Goal: Information Seeking & Learning: Learn about a topic

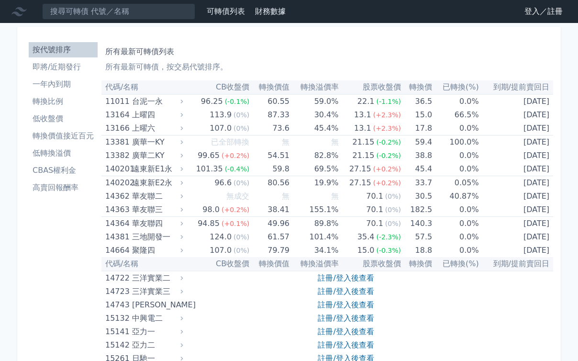
click at [54, 70] on li "即將/近期發行" at bounding box center [63, 66] width 69 height 11
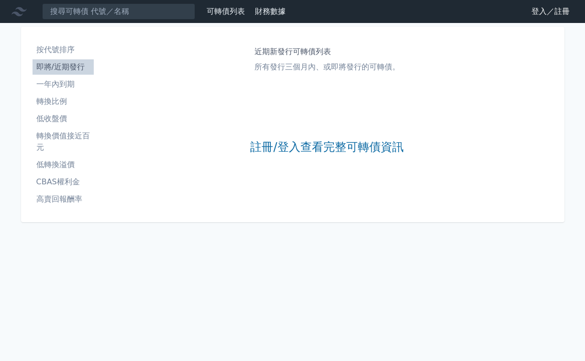
click at [291, 64] on p "所有發行三個月內、或即將發行的可轉債。" at bounding box center [326, 66] width 145 height 11
click at [62, 87] on li "一年內到期" at bounding box center [63, 83] width 61 height 11
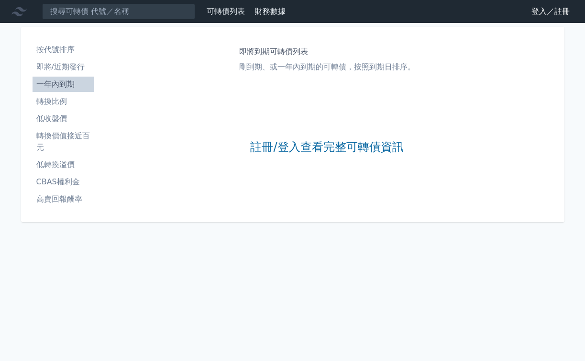
click at [61, 76] on ul "按代號排序 即將/近期發行 一年內到期 轉換比例 低收盤價 轉換價值接近百元 低轉換溢價 CBAS權利金 高賣回報酬率" at bounding box center [63, 124] width 61 height 165
click at [63, 66] on li "即將/近期發行" at bounding box center [63, 66] width 61 height 11
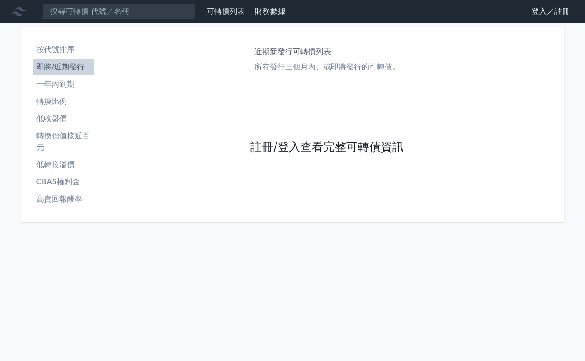
click at [339, 145] on link "註冊/登入查看完整可轉債資訊" at bounding box center [326, 147] width 153 height 15
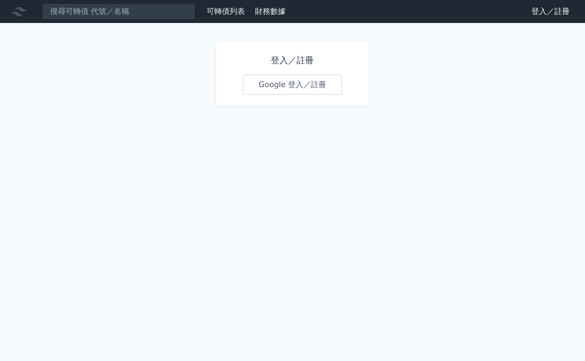
click at [302, 79] on link "Google 登入／註冊" at bounding box center [292, 85] width 99 height 20
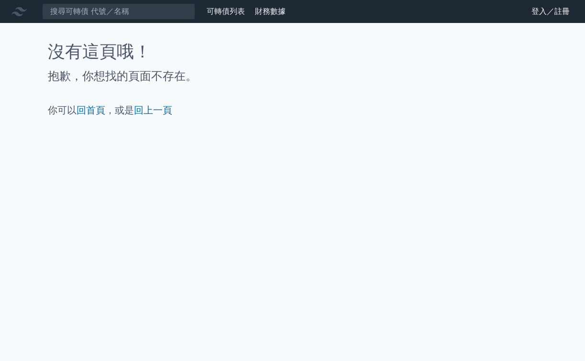
click at [123, 113] on p "你可以 回首頁 ，或是 回上一頁" at bounding box center [293, 109] width 490 height 13
click at [83, 111] on link "回首頁" at bounding box center [91, 109] width 29 height 11
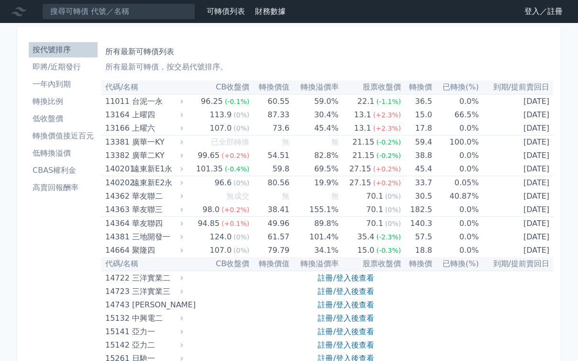
click at [61, 66] on li "即將/近期發行" at bounding box center [63, 66] width 69 height 11
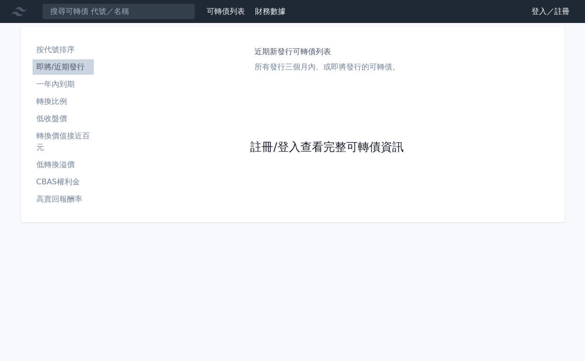
click at [329, 141] on link "註冊/登入查看完整可轉債資訊" at bounding box center [326, 147] width 153 height 15
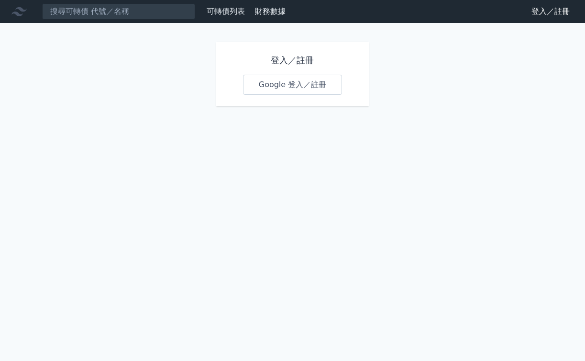
click at [304, 87] on link "Google 登入／註冊" at bounding box center [292, 85] width 99 height 20
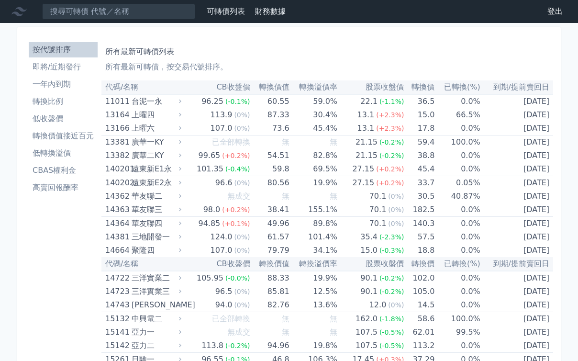
click at [50, 81] on li "一年內到期" at bounding box center [63, 83] width 69 height 11
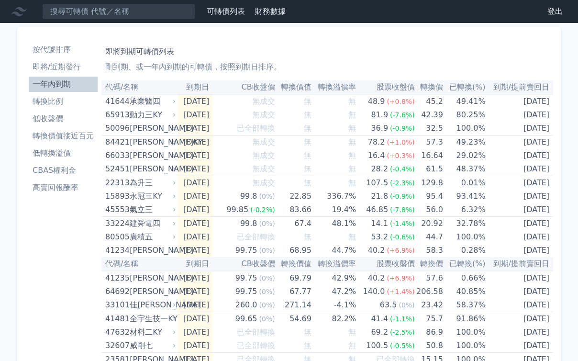
click at [58, 69] on li "即將/近期發行" at bounding box center [63, 66] width 69 height 11
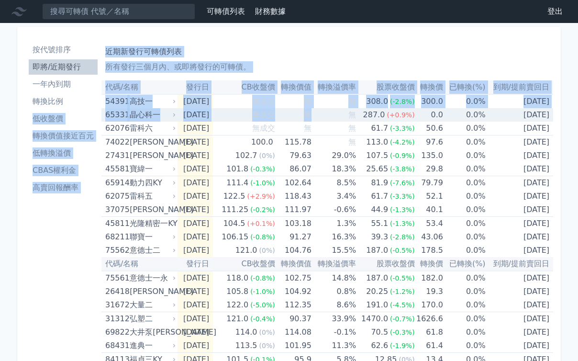
drag, startPoint x: 99, startPoint y: 101, endPoint x: 324, endPoint y: 110, distance: 224.5
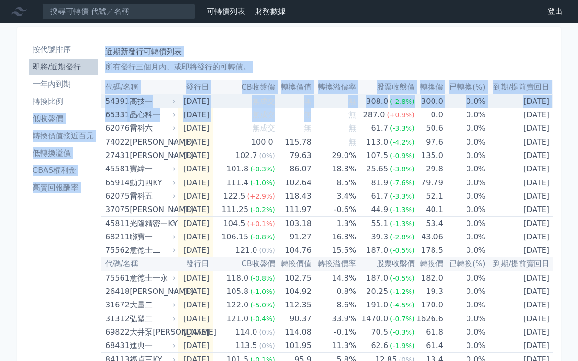
click at [287, 103] on td "無" at bounding box center [293, 101] width 36 height 14
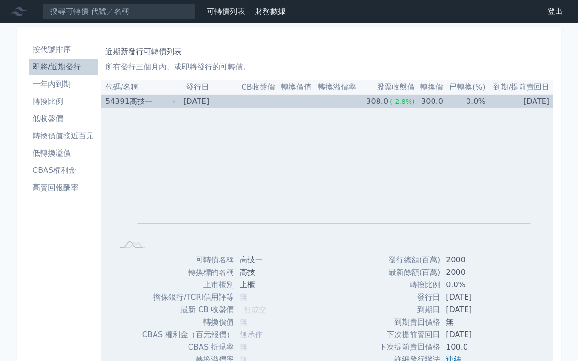
click at [287, 101] on td "無" at bounding box center [293, 101] width 36 height 14
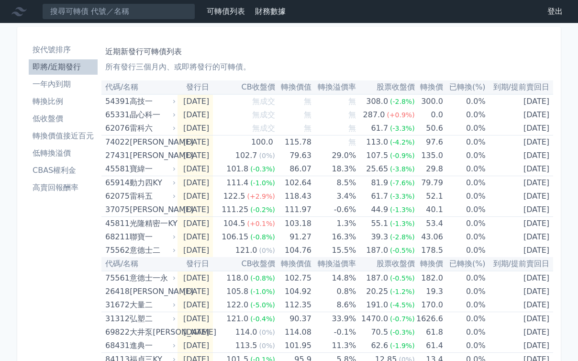
click at [315, 66] on p "所有發行三個月內、或即將發行的可轉債。" at bounding box center [327, 66] width 444 height 11
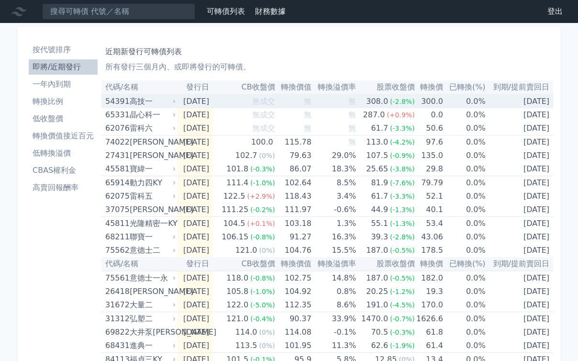
drag, startPoint x: 373, startPoint y: 102, endPoint x: 551, endPoint y: 104, distance: 178.9
click at [551, 104] on tr "54391 高技一 2025-09-09 無成交 無 無 308.0 (-2.8%) 300.0 0.0% 2028-09-09" at bounding box center [326, 101] width 451 height 14
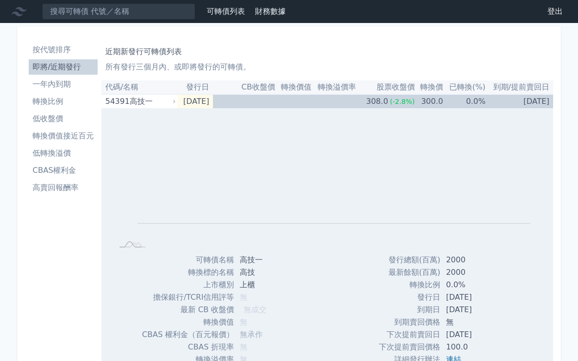
click at [447, 66] on p "所有發行三個月內、或即將發行的可轉債。" at bounding box center [327, 66] width 444 height 11
click at [311, 107] on td "無" at bounding box center [293, 101] width 36 height 14
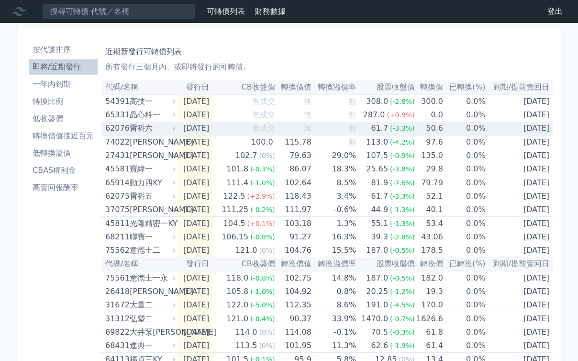
drag, startPoint x: 553, startPoint y: 130, endPoint x: 551, endPoint y: 125, distance: 5.6
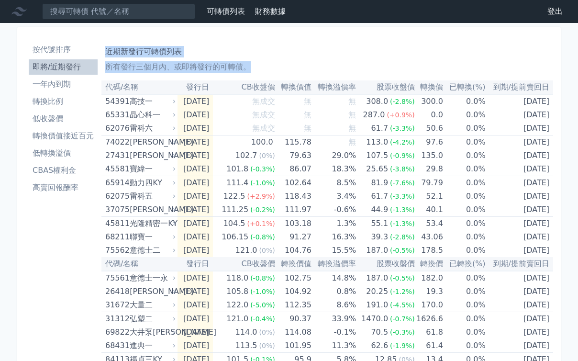
drag, startPoint x: 99, startPoint y: 201, endPoint x: 558, endPoint y: 196, distance: 459.6
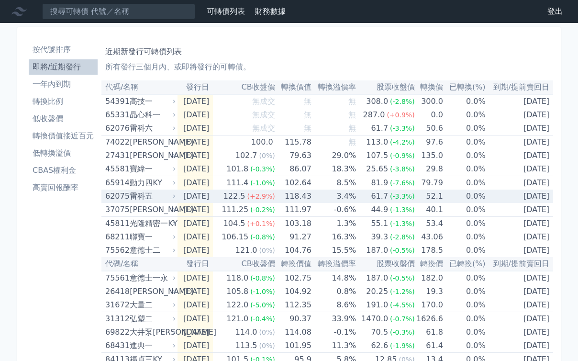
click at [156, 197] on div "雷科五" at bounding box center [152, 195] width 44 height 13
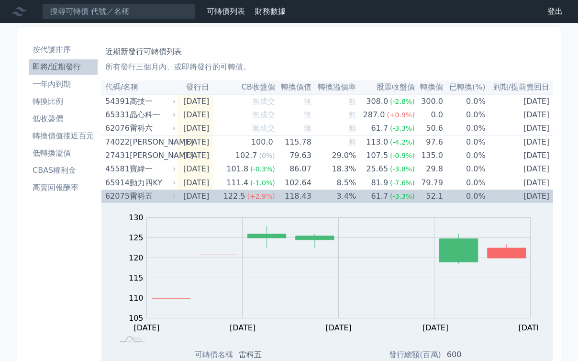
click at [156, 197] on div "雷科五" at bounding box center [152, 195] width 44 height 13
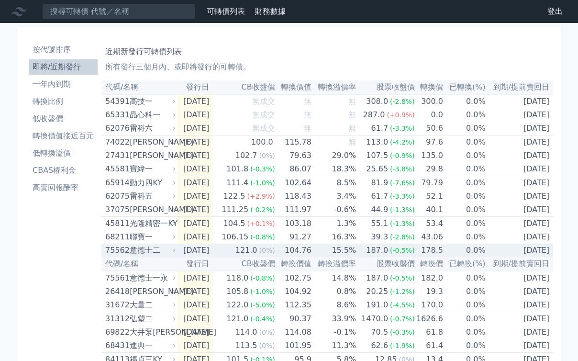
click at [157, 250] on div "意德士二" at bounding box center [152, 249] width 44 height 13
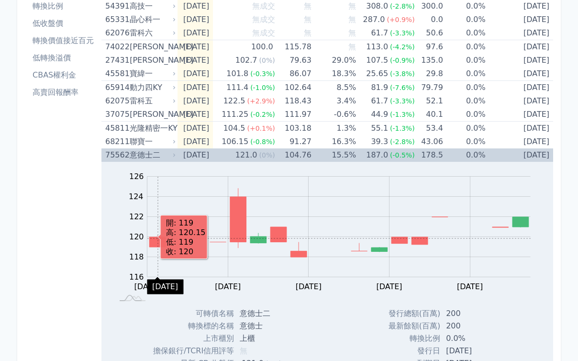
scroll to position [96, 0]
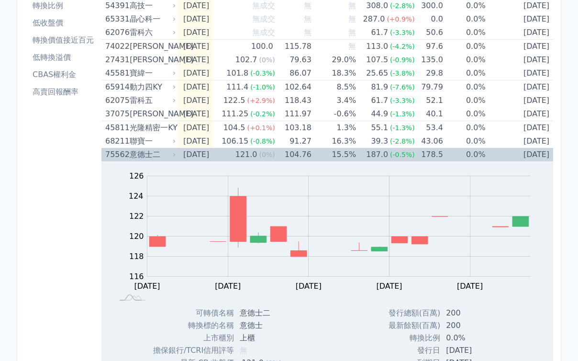
click at [156, 153] on div "意德士二" at bounding box center [152, 154] width 44 height 13
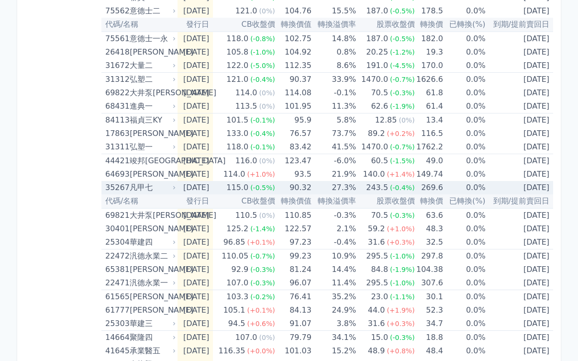
scroll to position [287, 0]
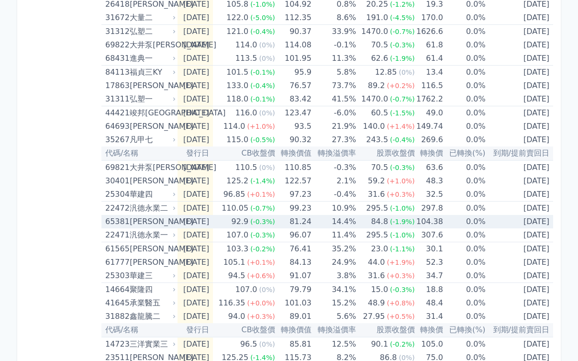
click at [142, 223] on div "[PERSON_NAME]" at bounding box center [152, 221] width 44 height 13
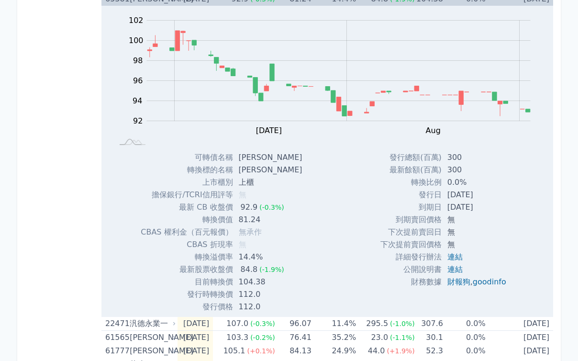
scroll to position [526, 0]
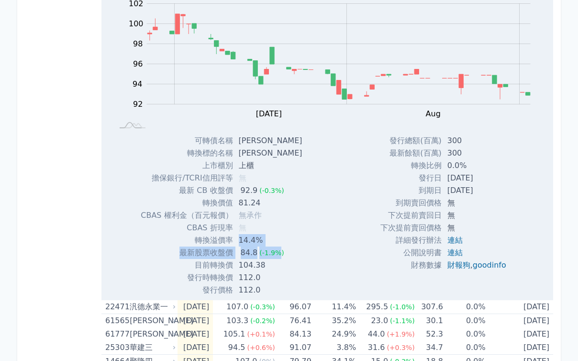
drag, startPoint x: 242, startPoint y: 241, endPoint x: 280, endPoint y: 249, distance: 38.8
click at [280, 249] on tbody "可轉債名稱 倉和一 轉換標的名稱 倉和 上市櫃別 上櫃 擔保銀行/TCRI信用評等 無 最新 CB 收盤價 92.9 (-0.3%) 81.24" at bounding box center [225, 215] width 169 height 162
click at [286, 232] on td "無" at bounding box center [271, 227] width 77 height 12
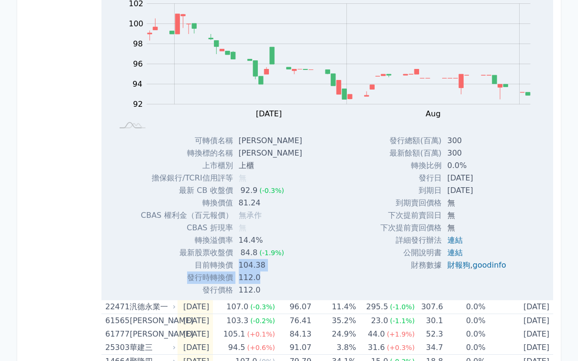
drag, startPoint x: 242, startPoint y: 264, endPoint x: 274, endPoint y: 282, distance: 36.4
click at [274, 282] on tbody "可轉債名稱 倉和一 轉換標的名稱 倉和 上市櫃別 上櫃 擔保銀行/TCRI信用評等 無 最新 CB 收盤價 92.9 (-0.3%) 81.24" at bounding box center [225, 215] width 169 height 162
click at [270, 276] on td "112.0" at bounding box center [271, 277] width 77 height 12
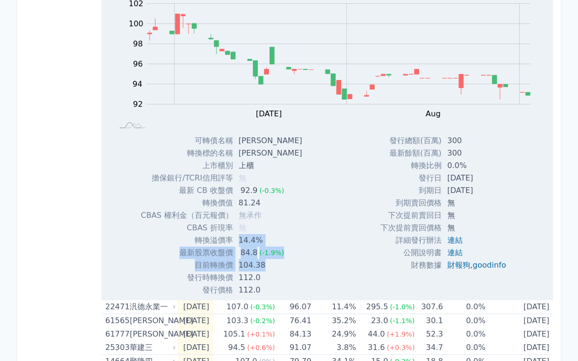
drag, startPoint x: 241, startPoint y: 240, endPoint x: 284, endPoint y: 265, distance: 49.7
click at [284, 265] on tbody "可轉債名稱 倉和一 轉換標的名稱 倉和 上市櫃別 上櫃 擔保銀行/TCRI信用評等 無 最新 CB 收盤價 92.9 (-0.3%) 81.24" at bounding box center [225, 215] width 169 height 162
click at [284, 265] on td "104.38" at bounding box center [271, 265] width 77 height 12
drag, startPoint x: 243, startPoint y: 240, endPoint x: 274, endPoint y: 268, distance: 42.0
click at [274, 268] on tbody "可轉債名稱 倉和一 轉換標的名稱 倉和 上市櫃別 上櫃 擔保銀行/TCRI信用評等 無 最新 CB 收盤價 92.9 (-0.3%) 81.24" at bounding box center [225, 215] width 169 height 162
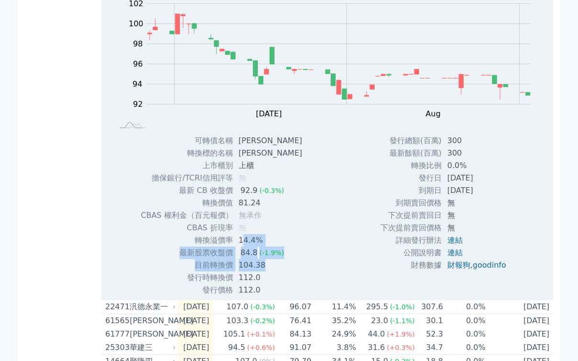
click at [274, 268] on td "104.38" at bounding box center [271, 265] width 77 height 12
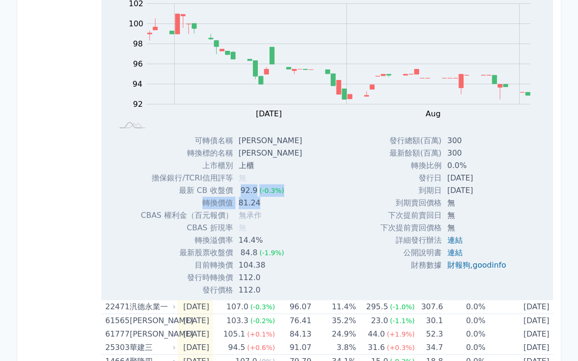
drag, startPoint x: 243, startPoint y: 188, endPoint x: 262, endPoint y: 201, distance: 22.8
click at [262, 201] on tbody "可轉債名稱 倉和一 轉換標的名稱 倉和 上市櫃別 上櫃 擔保銀行/TCRI信用評等 無 最新 CB 收盤價 92.9 (-0.3%) 81.24" at bounding box center [225, 215] width 169 height 162
click at [262, 201] on td "81.24" at bounding box center [271, 203] width 77 height 12
drag, startPoint x: 239, startPoint y: 203, endPoint x: 262, endPoint y: 206, distance: 23.1
click at [262, 206] on td "81.24" at bounding box center [271, 203] width 77 height 12
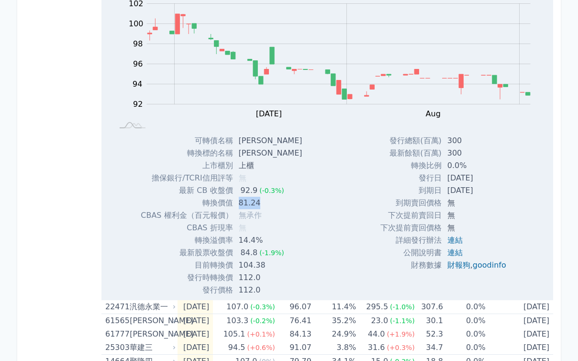
click at [262, 206] on td "81.24" at bounding box center [271, 203] width 77 height 12
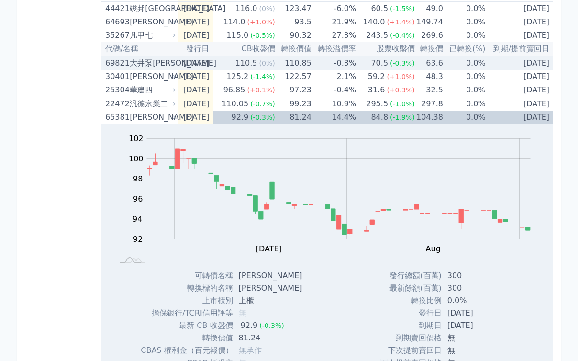
scroll to position [478, 0]
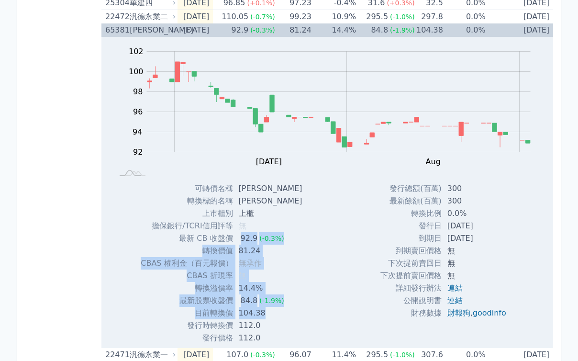
drag, startPoint x: 243, startPoint y: 235, endPoint x: 272, endPoint y: 315, distance: 84.9
click at [272, 315] on tbody "可轉債名稱 倉和一 轉換標的名稱 倉和 上市櫃別 上櫃 擔保銀行/TCRI信用評等 無 最新 CB 收盤價 92.9 (-0.3%) 81.24" at bounding box center [225, 263] width 169 height 162
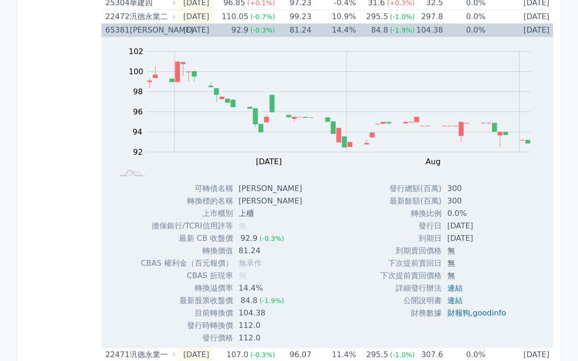
click at [290, 279] on div "可轉債名稱 倉和一 轉換標的名稱 倉和 上市櫃別 上櫃 擔保銀行/TCRI信用評等 無 最新 CB 收盤價 92.9 (-0.3%) 轉換價值 81.24" at bounding box center [221, 263] width 184 height 162
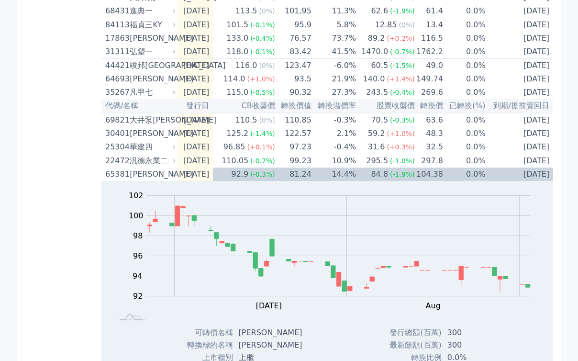
scroll to position [335, 0]
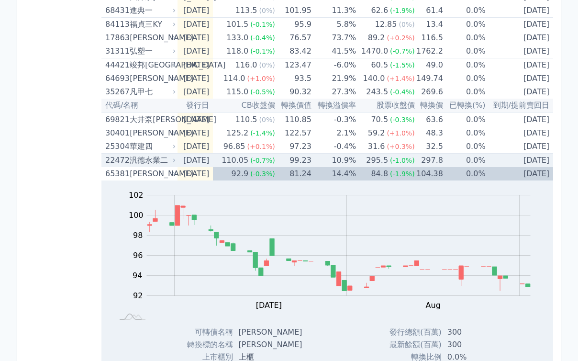
click at [175, 159] on icon at bounding box center [174, 160] width 6 height 6
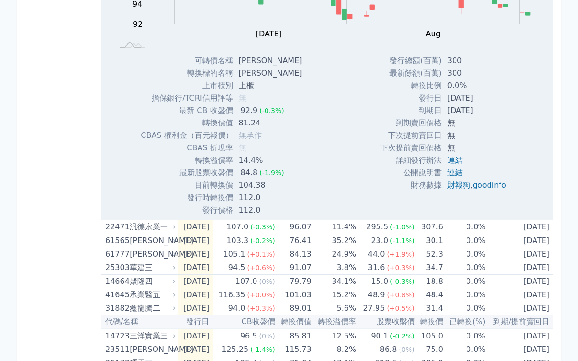
scroll to position [981, 0]
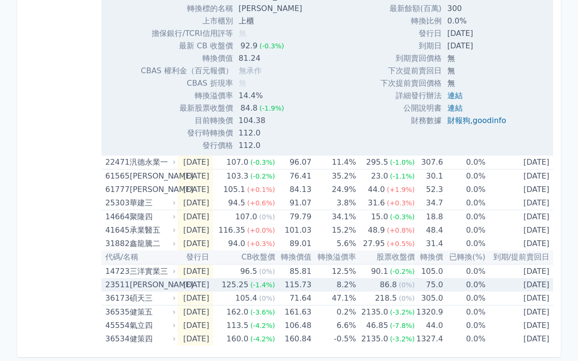
click at [165, 284] on div "[PERSON_NAME]" at bounding box center [152, 284] width 44 height 13
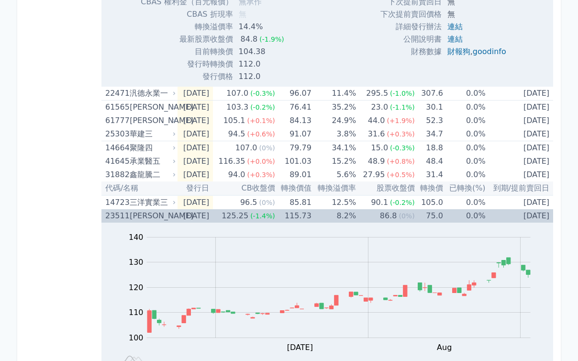
scroll to position [1029, 0]
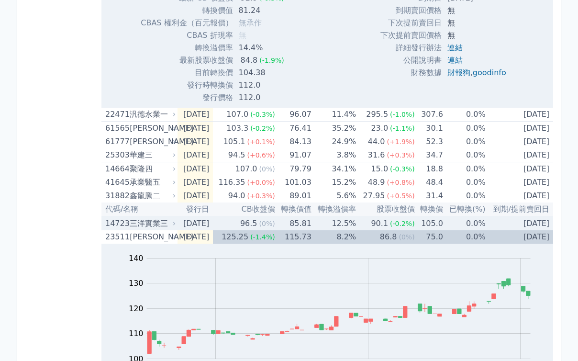
click at [166, 224] on div "三洋實業三" at bounding box center [152, 223] width 44 height 13
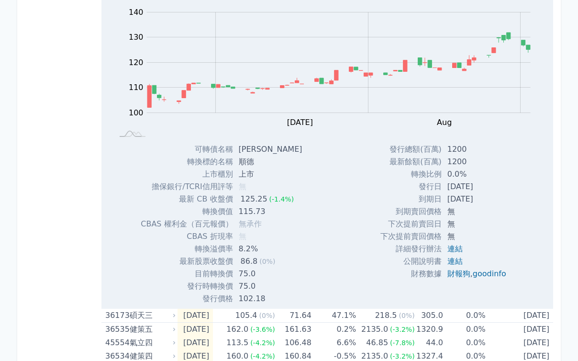
scroll to position [1603, 0]
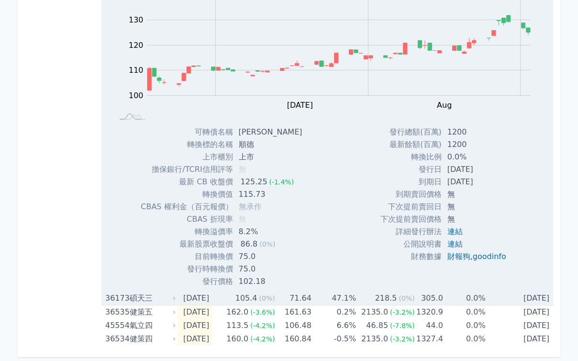
click at [163, 298] on div "碩天三" at bounding box center [152, 297] width 44 height 13
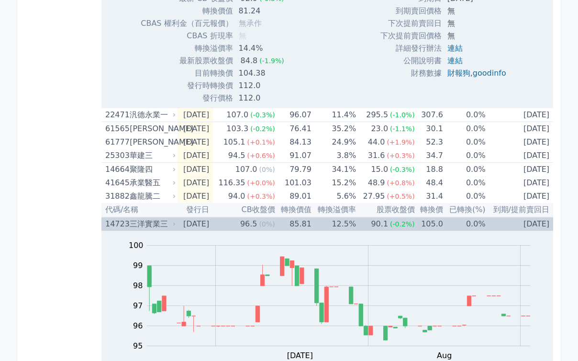
scroll to position [1005, 0]
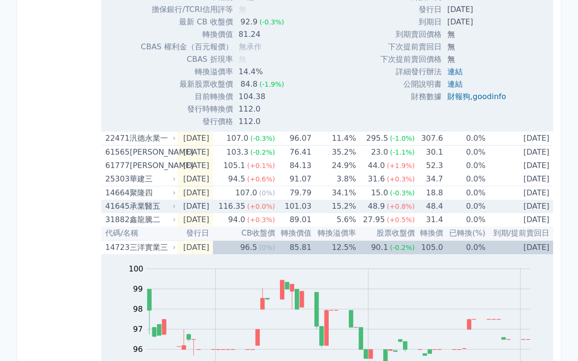
click at [158, 207] on div "承業醫五" at bounding box center [152, 205] width 44 height 13
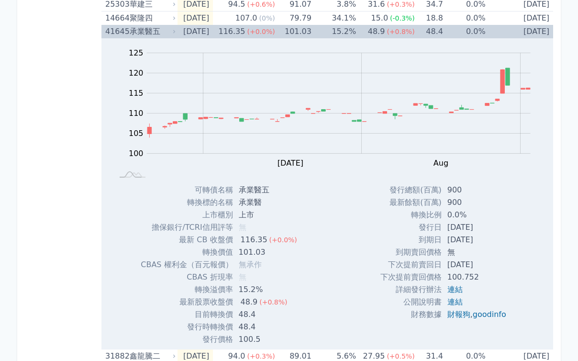
scroll to position [1244, 0]
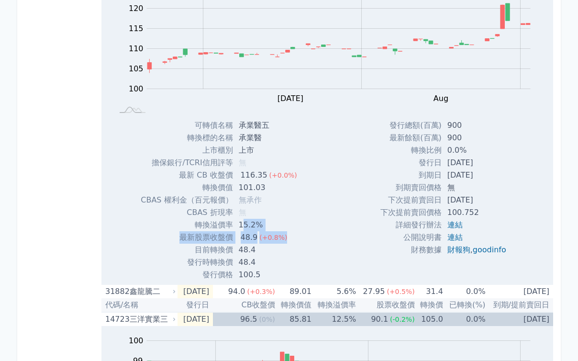
drag, startPoint x: 240, startPoint y: 226, endPoint x: 281, endPoint y: 233, distance: 41.4
click at [281, 233] on tbody "可轉債名稱 承業醫五 轉換標的名稱 承業醫 上市櫃別 上市 擔保銀行/TCRI信用評等 無 最新 CB 收盤價 116.35 (+0.0%) 轉換價值 101…" at bounding box center [223, 200] width 164 height 162
click at [313, 203] on div "Zoom Out 100 90 95 100 105 110 115 120 125 130 L Jun Jul Aug Sep Oct 開: 109.15 …" at bounding box center [326, 127] width 451 height 307
drag, startPoint x: 446, startPoint y: 164, endPoint x: 500, endPoint y: 164, distance: 54.0
click at [500, 164] on td "[DATE]" at bounding box center [477, 162] width 72 height 12
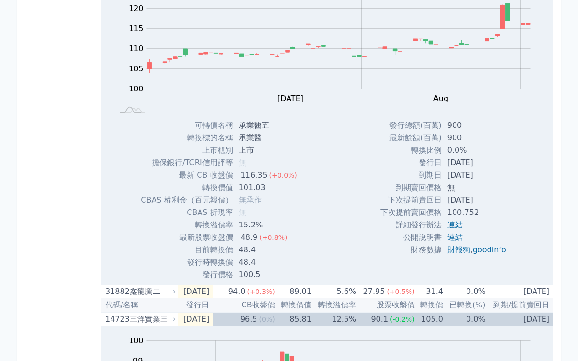
click at [489, 166] on td "[DATE]" at bounding box center [477, 162] width 72 height 12
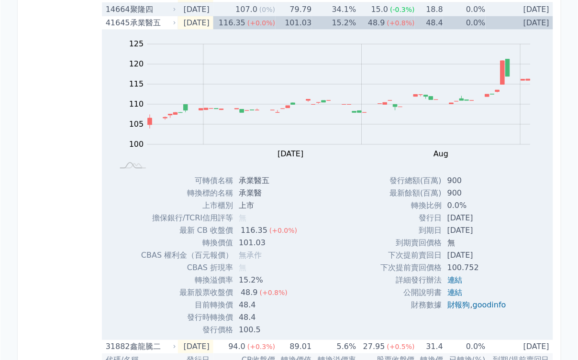
scroll to position [1197, 0]
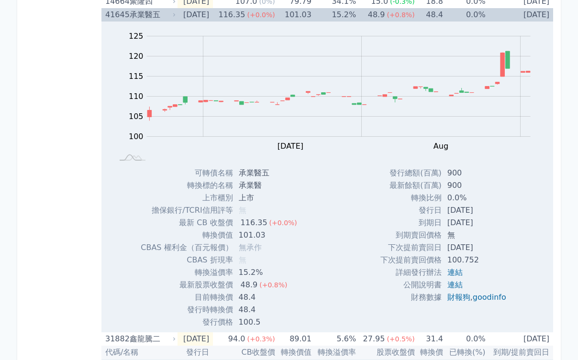
drag, startPoint x: 442, startPoint y: 210, endPoint x: 490, endPoint y: 226, distance: 49.8
click at [490, 226] on tbody "發行總額(百萬) 900 最新餘額(百萬) 900 轉換比例 0.0% 發行日 2025-06-20 到期日 2030-06-20 到期賣回價格 無 2028…" at bounding box center [446, 235] width 133 height 137
click at [484, 227] on td "[DATE]" at bounding box center [477, 223] width 72 height 12
drag, startPoint x: 491, startPoint y: 224, endPoint x: 445, endPoint y: 210, distance: 47.8
click at [445, 210] on tbody "發行總額(百萬) 900 最新餘額(百萬) 900 轉換比例 0.0% 發行日 2025-06-20 到期日 2030-06-20 到期賣回價格 無 2028…" at bounding box center [446, 235] width 133 height 137
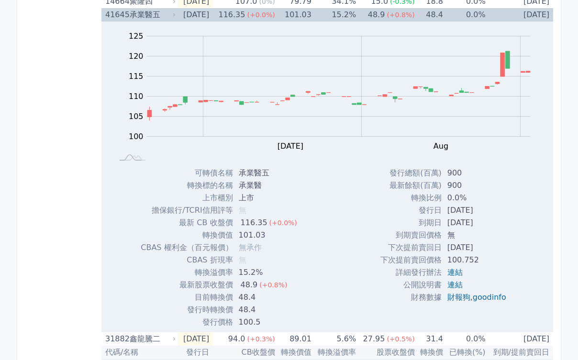
click at [449, 214] on td "[DATE]" at bounding box center [477, 210] width 72 height 12
drag, startPoint x: 486, startPoint y: 222, endPoint x: 444, endPoint y: 207, distance: 44.6
click at [444, 207] on tbody "發行總額(百萬) 900 最新餘額(百萬) 900 轉換比例 0.0% 發行日 2025-06-20 到期日 2030-06-20 到期賣回價格 無 2028…" at bounding box center [446, 235] width 133 height 137
click at [444, 208] on td "[DATE]" at bounding box center [477, 210] width 72 height 12
click at [361, 211] on div "Zoom Out 100 90 95 100 105 110 115 120 125 130 L Jun Jul Aug Sep Oct 開: 110 高: …" at bounding box center [326, 175] width 451 height 307
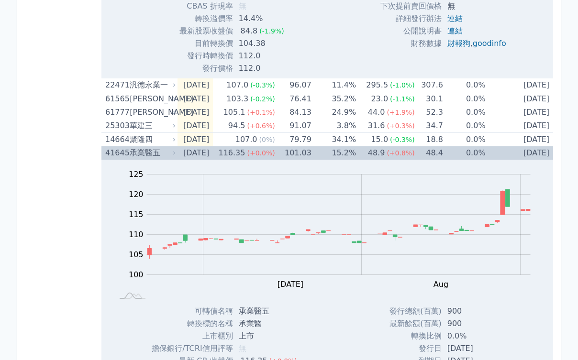
scroll to position [1053, 0]
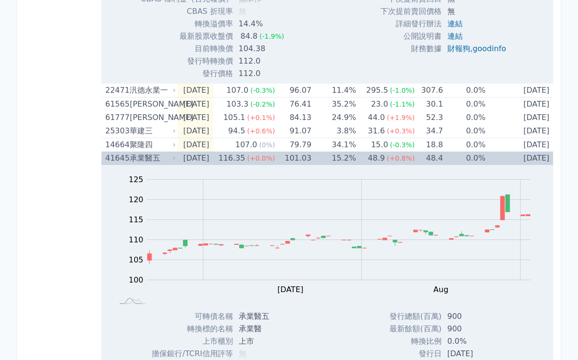
click at [106, 156] on div "41645" at bounding box center [116, 158] width 22 height 13
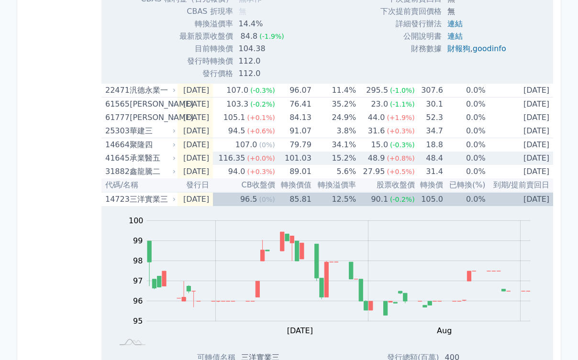
click at [106, 156] on div "41645" at bounding box center [116, 158] width 22 height 13
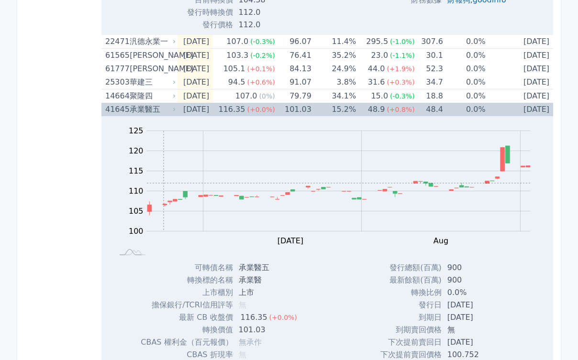
scroll to position [1101, 0]
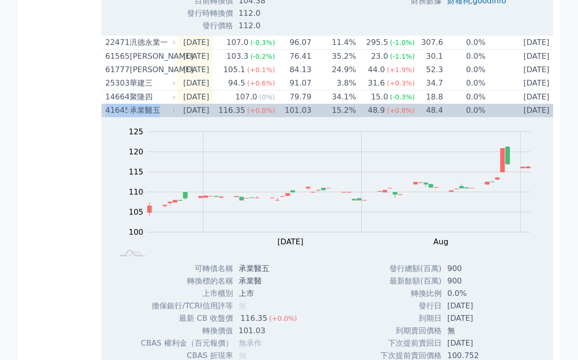
drag, startPoint x: 162, startPoint y: 110, endPoint x: 106, endPoint y: 113, distance: 56.5
click at [106, 113] on div "41645 承業醫五" at bounding box center [138, 110] width 66 height 13
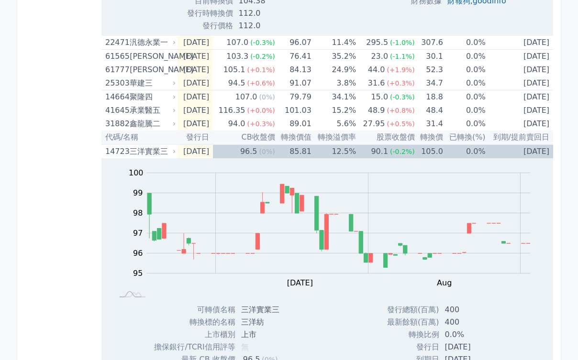
click at [87, 137] on div "按代號排序 即將/近期發行 一年內到期 轉換比例 低收盤價 轉換價值接近百元 低轉換溢價 CBAS權利金 高賣回報酬率" at bounding box center [63, 47] width 77 height 2221
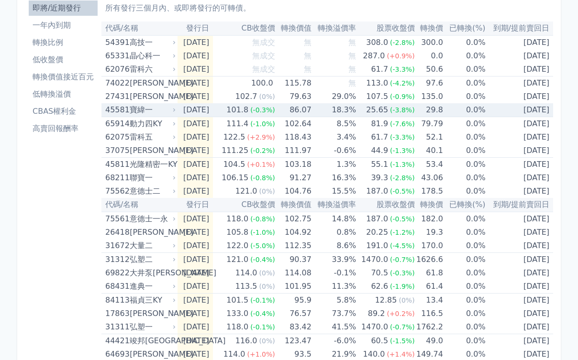
scroll to position [0, 0]
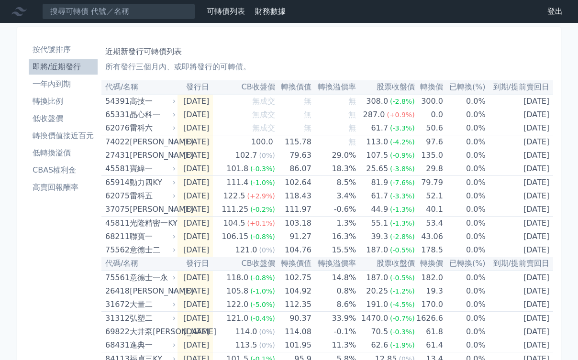
click at [54, 88] on li "一年內到期" at bounding box center [63, 83] width 69 height 11
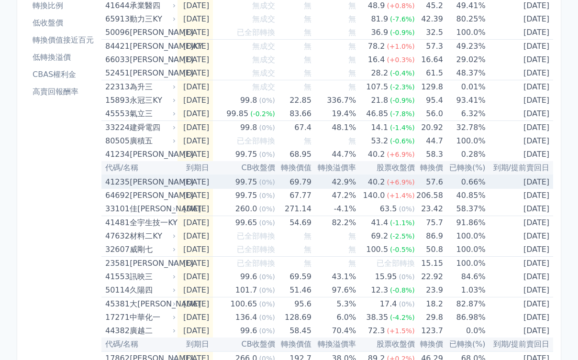
scroll to position [48, 0]
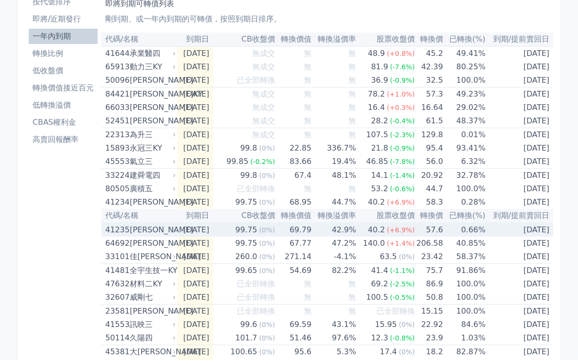
click at [156, 231] on div "[PERSON_NAME]" at bounding box center [152, 229] width 44 height 13
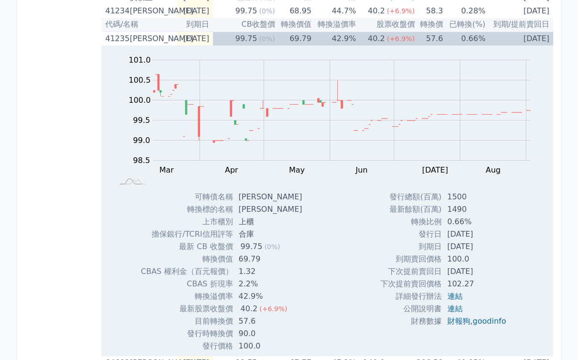
scroll to position [96, 0]
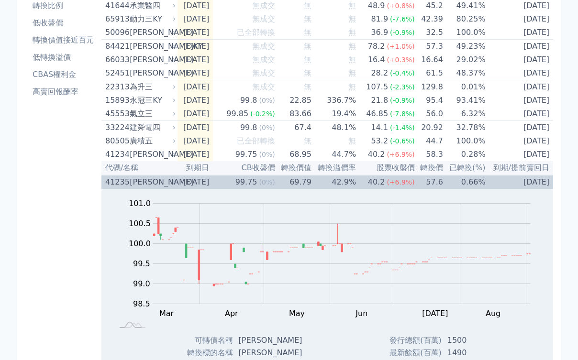
click at [176, 183] on icon at bounding box center [174, 182] width 6 height 6
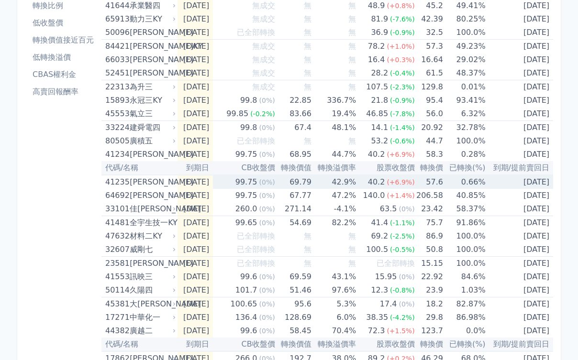
click at [176, 181] on icon at bounding box center [174, 182] width 6 height 6
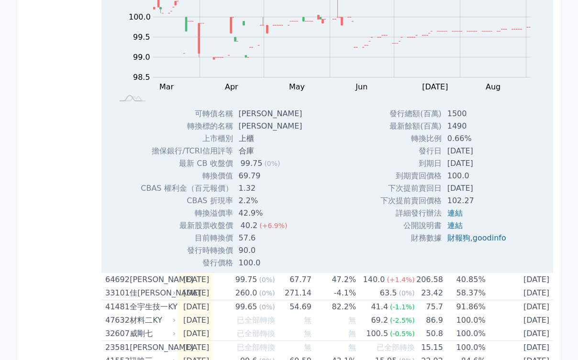
scroll to position [335, 0]
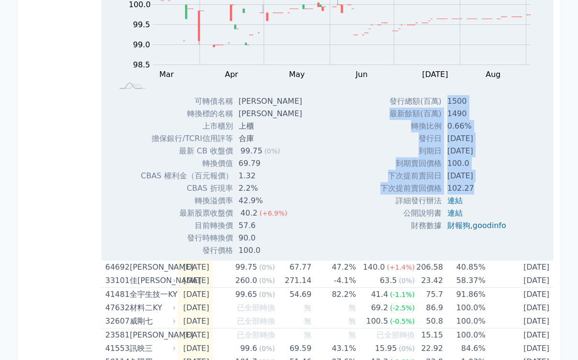
drag, startPoint x: 443, startPoint y: 105, endPoint x: 481, endPoint y: 191, distance: 94.2
click at [481, 191] on tbody "發行總額(百萬) 1500 最新餘額(百萬) 1490 轉換比例 0.66% 發行日 2020-09-08 到期日 2025-09-08 到期賣回價格 100…" at bounding box center [446, 163] width 133 height 137
click at [480, 193] on td "102.27" at bounding box center [477, 188] width 72 height 12
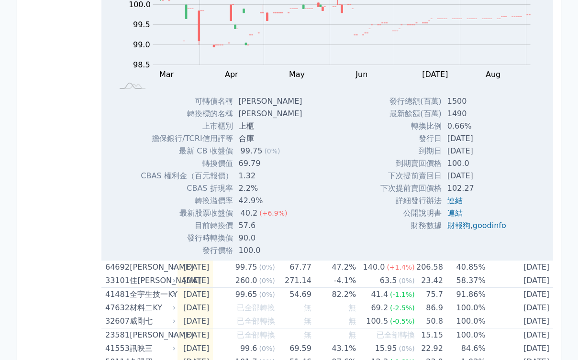
click at [264, 252] on td "100.0" at bounding box center [271, 250] width 77 height 12
drag, startPoint x: 239, startPoint y: 240, endPoint x: 274, endPoint y: 252, distance: 36.9
click at [274, 252] on tbody "可轉債名稱 晟德五 轉換標的名稱 晟德 上市櫃別 上櫃 擔保銀行/TCRI信用評等 合庫 最新 CB 收盤價 99.75 (0%) 1.32" at bounding box center [225, 176] width 169 height 162
click at [274, 252] on td "100.0" at bounding box center [271, 250] width 77 height 12
drag, startPoint x: 451, startPoint y: 187, endPoint x: 483, endPoint y: 187, distance: 32.5
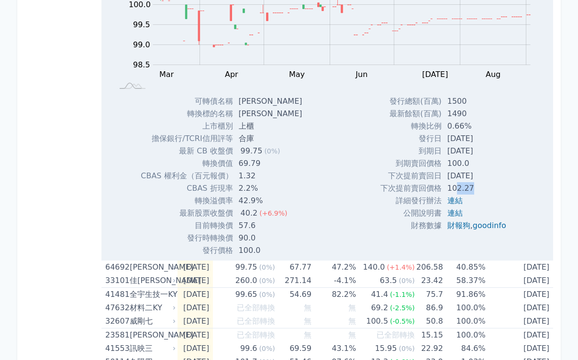
click at [483, 187] on td "102.27" at bounding box center [477, 188] width 72 height 12
click at [480, 187] on td "102.27" at bounding box center [477, 188] width 72 height 12
drag, startPoint x: 474, startPoint y: 186, endPoint x: 440, endPoint y: 189, distance: 34.1
click at [441, 189] on td "102.27" at bounding box center [477, 188] width 72 height 12
click at [466, 185] on td "102.27" at bounding box center [477, 188] width 72 height 12
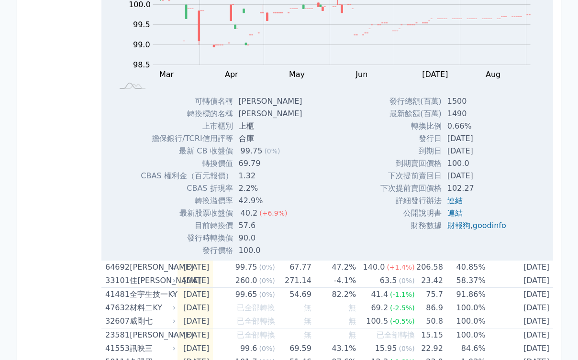
click at [476, 182] on td "[DATE]" at bounding box center [477, 176] width 72 height 12
drag, startPoint x: 443, startPoint y: 153, endPoint x: 485, endPoint y: 178, distance: 49.3
click at [485, 178] on tbody "發行總額(百萬) 1500 最新餘額(百萬) 1490 轉換比例 0.66% 發行日 2020-09-08 到期日 2025-09-08 到期賣回價格 100…" at bounding box center [446, 163] width 133 height 137
click at [485, 178] on td "[DATE]" at bounding box center [477, 176] width 72 height 12
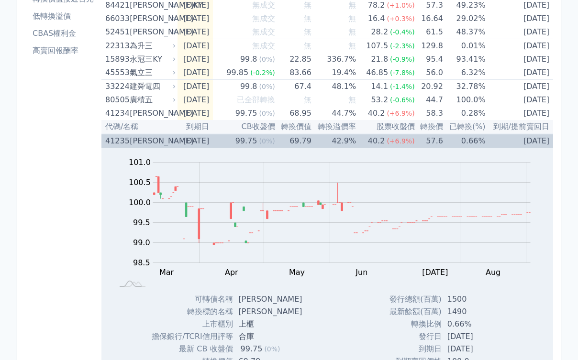
scroll to position [96, 0]
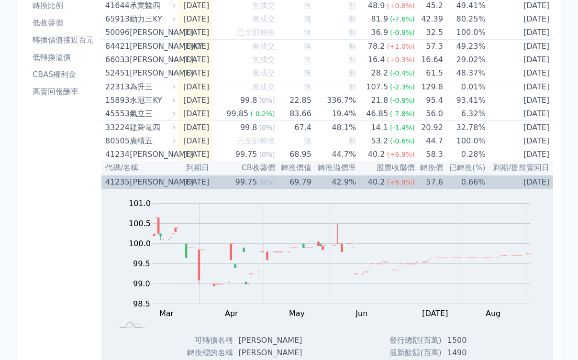
click at [149, 186] on div "[PERSON_NAME]" at bounding box center [152, 182] width 44 height 13
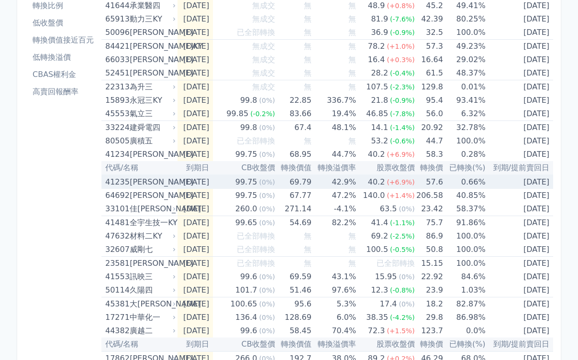
click at [135, 186] on div "[PERSON_NAME]" at bounding box center [152, 182] width 44 height 13
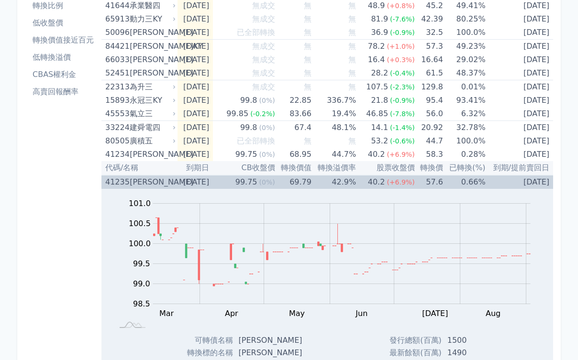
click at [156, 183] on div "[PERSON_NAME]" at bounding box center [152, 182] width 44 height 13
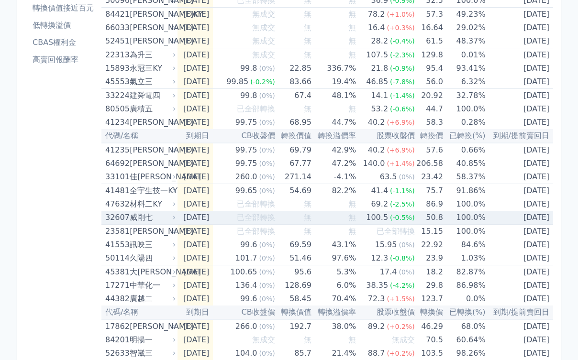
scroll to position [0, 0]
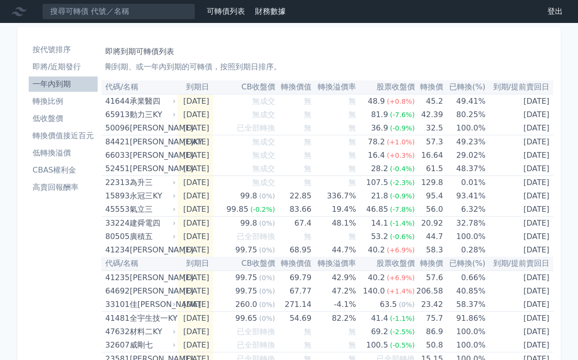
click at [68, 64] on li "即將/近期發行" at bounding box center [63, 66] width 69 height 11
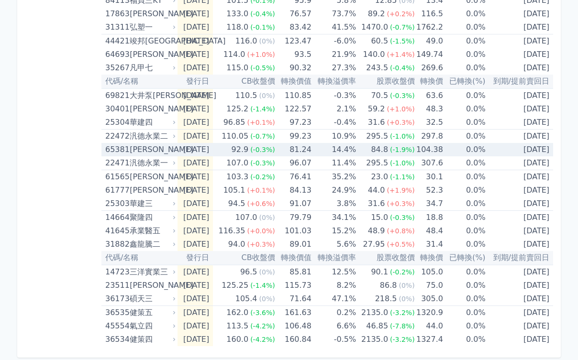
scroll to position [360, 0]
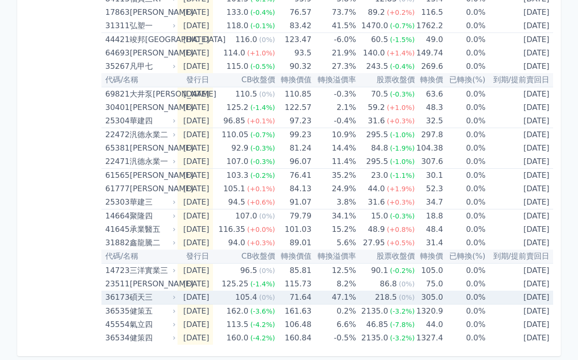
click at [151, 295] on div "碩天三" at bounding box center [152, 297] width 44 height 13
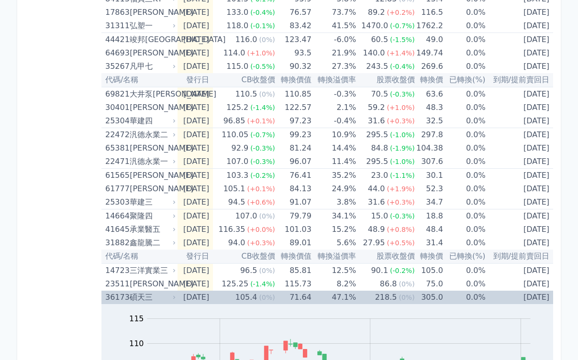
click at [151, 295] on div "碩天三" at bounding box center [152, 297] width 44 height 13
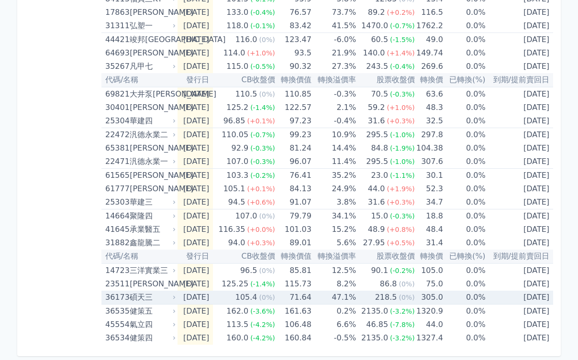
click at [149, 297] on div "碩天三" at bounding box center [152, 297] width 44 height 13
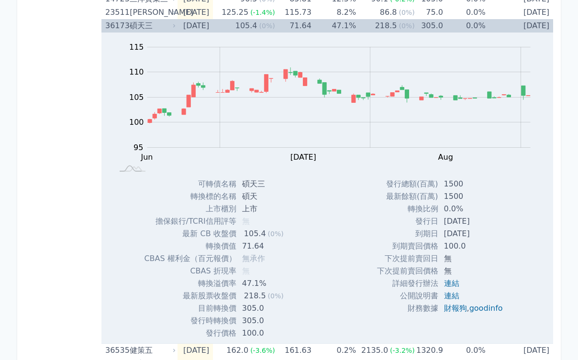
scroll to position [671, 0]
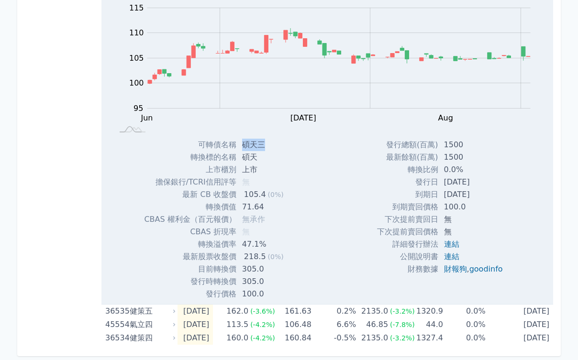
drag, startPoint x: 242, startPoint y: 147, endPoint x: 263, endPoint y: 143, distance: 20.8
click at [263, 143] on td "碩天三" at bounding box center [263, 145] width 55 height 12
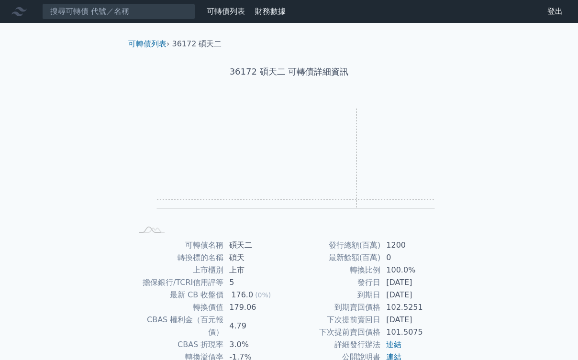
scroll to position [48, 0]
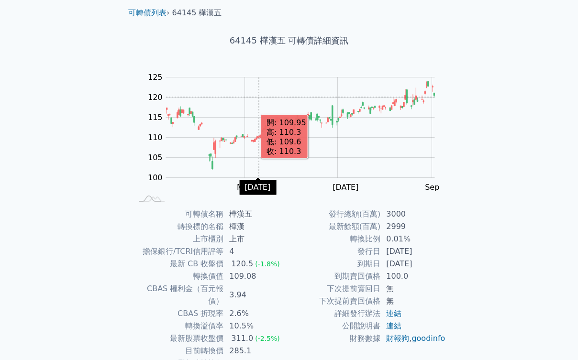
scroll to position [48, 0]
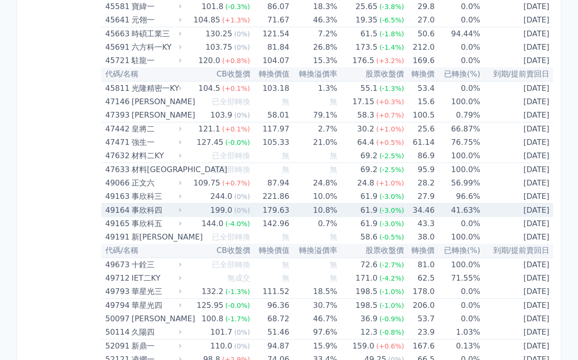
scroll to position [4116, 0]
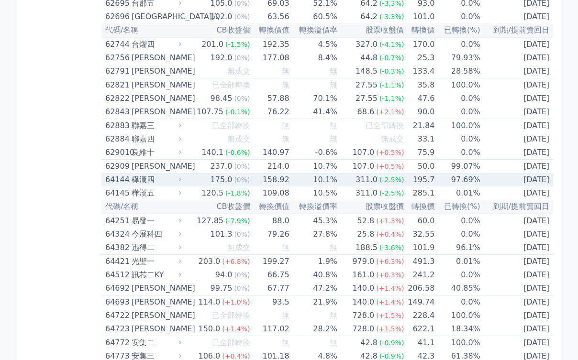
click at [165, 182] on div "樺漢四" at bounding box center [156, 179] width 48 height 13
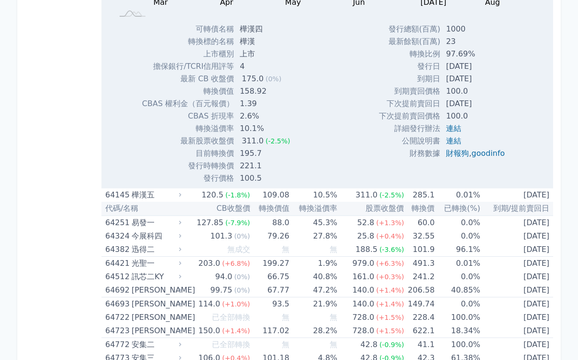
scroll to position [4451, 0]
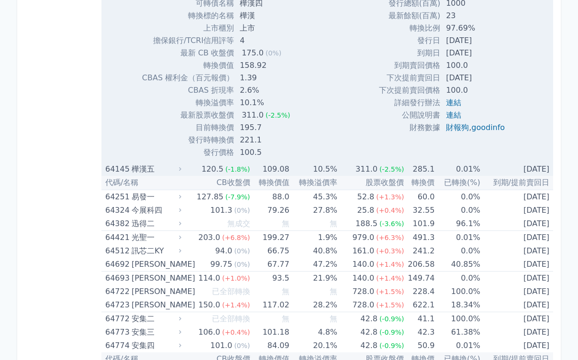
click at [155, 169] on div "樺漢五" at bounding box center [156, 169] width 48 height 13
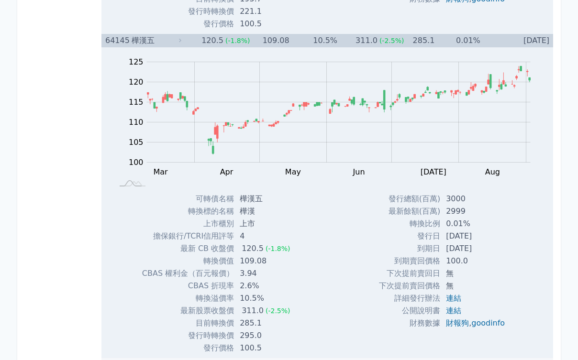
scroll to position [4594, 0]
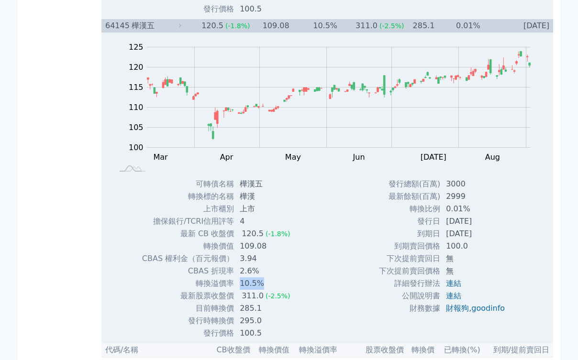
drag, startPoint x: 237, startPoint y: 282, endPoint x: 275, endPoint y: 286, distance: 38.0
click at [275, 286] on td "10.5%" at bounding box center [266, 283] width 64 height 12
click at [264, 282] on td "10.5%" at bounding box center [266, 283] width 64 height 12
drag, startPoint x: 240, startPoint y: 307, endPoint x: 263, endPoint y: 324, distance: 28.3
click at [263, 324] on tbody "可轉債名稱 樺漢五 轉換標的名稱 樺漢 上市櫃別 上市 擔保銀行/TCRI信用評等 4 最新 CB 收盤價 120.5 (-1.8%) 109.08" at bounding box center [220, 259] width 156 height 162
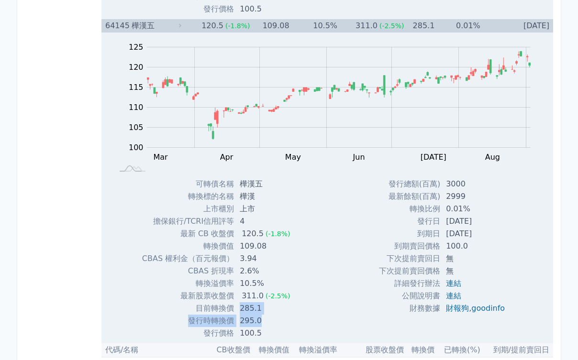
click at [261, 322] on td "295.0" at bounding box center [266, 321] width 64 height 12
drag, startPoint x: 242, startPoint y: 244, endPoint x: 265, endPoint y: 251, distance: 23.8
click at [265, 251] on td "109.08" at bounding box center [266, 246] width 64 height 12
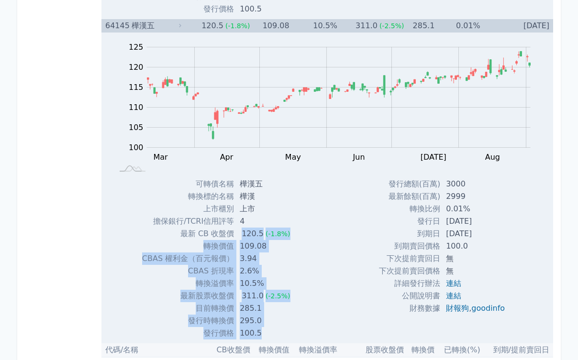
drag, startPoint x: 242, startPoint y: 234, endPoint x: 274, endPoint y: 334, distance: 105.1
click at [274, 334] on tbody "可轉債名稱 樺漢五 轉換標的名稱 樺漢 上市櫃別 上市 擔保銀行/TCRI信用評等 4 最新 CB 收盤價 120.5 (-1.8%) 109.08" at bounding box center [220, 259] width 156 height 162
click at [274, 334] on td "100.5" at bounding box center [266, 333] width 64 height 12
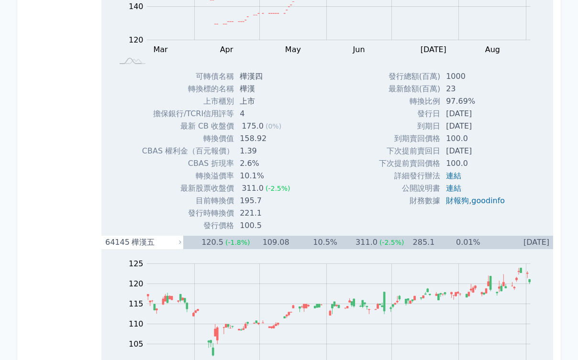
scroll to position [4355, 0]
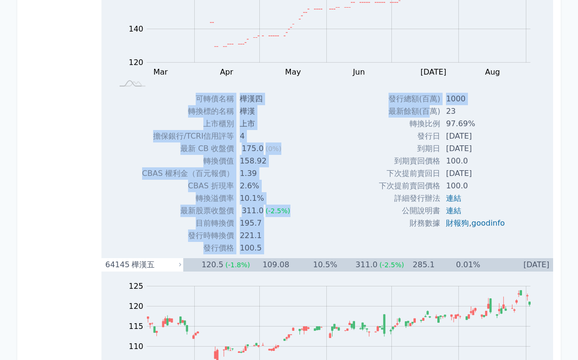
drag, startPoint x: 426, startPoint y: 109, endPoint x: 173, endPoint y: 157, distance: 258.0
click at [145, 127] on div "Zoom Out 120 100 110 120 130 140 150 160 200 180 80 L Mar Apr May Jun [DATE] Au…" at bounding box center [326, 100] width 451 height 307
click at [198, 184] on td "CBAS 折現率" at bounding box center [188, 186] width 92 height 12
drag, startPoint x: 259, startPoint y: 209, endPoint x: 264, endPoint y: 207, distance: 5.0
click at [259, 209] on div "311.0" at bounding box center [253, 211] width 26 height 12
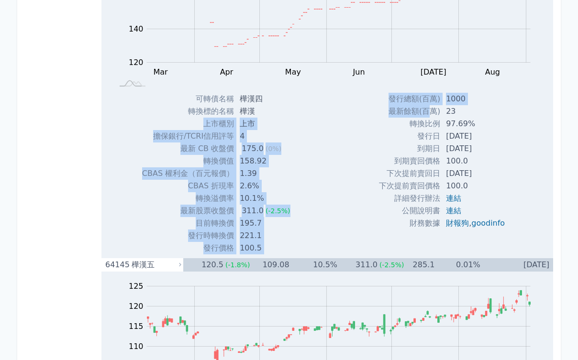
click at [273, 199] on td "10.1%" at bounding box center [266, 198] width 64 height 12
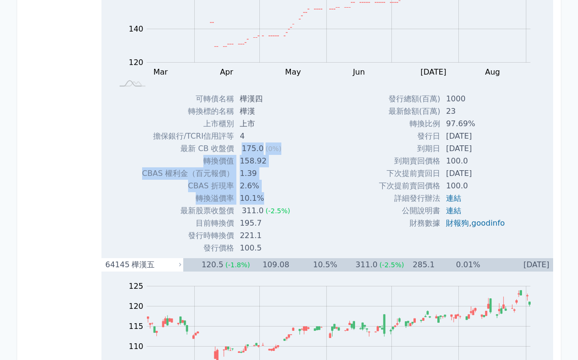
drag, startPoint x: 235, startPoint y: 147, endPoint x: 262, endPoint y: 198, distance: 58.4
click at [262, 198] on tbody "可轉債名稱 樺漢四 轉換標的名稱 樺漢 上市櫃別 上市 擔保銀行/TCRI信用評等 4 最新 CB 收盤價 175.0 (0%) 158.92" at bounding box center [220, 174] width 156 height 162
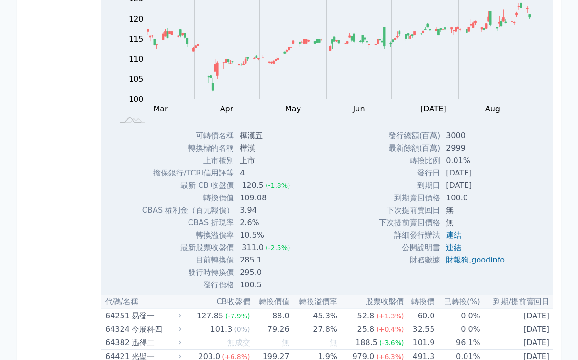
scroll to position [4690, 0]
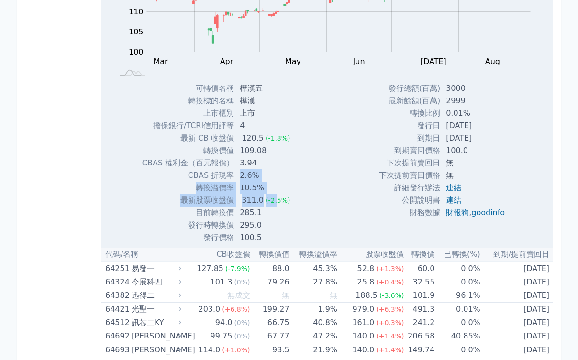
drag, startPoint x: 237, startPoint y: 181, endPoint x: 275, endPoint y: 199, distance: 41.5
click at [273, 199] on tbody "可轉債名稱 樺漢五 轉換標的名稱 樺漢 上市櫃別 上市 擔保銀行/TCRI信用評等 4 最新 CB 收盤價 120.5 (-1.8%) 109.08" at bounding box center [220, 163] width 156 height 162
click at [288, 195] on td "311.0 (-2.5%)" at bounding box center [266, 200] width 64 height 12
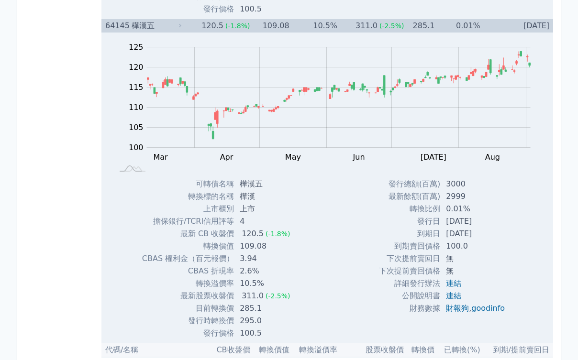
scroll to position [4355, 0]
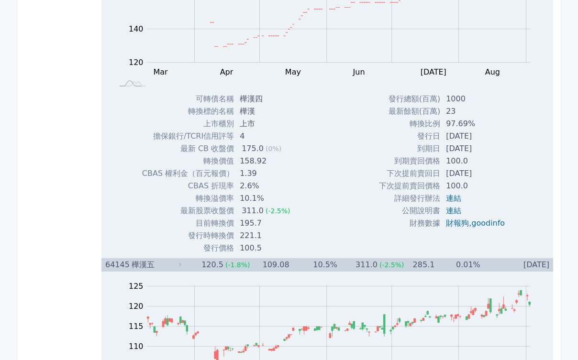
click at [169, 266] on div "樺漢五" at bounding box center [156, 264] width 48 height 13
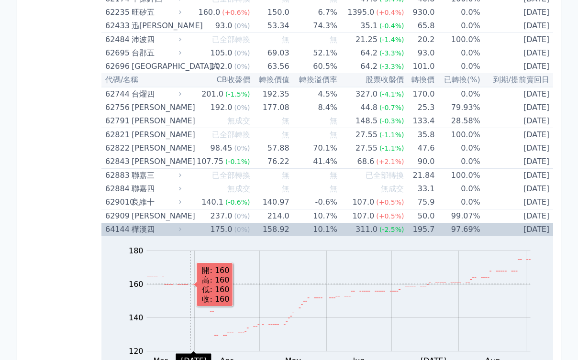
scroll to position [4020, 0]
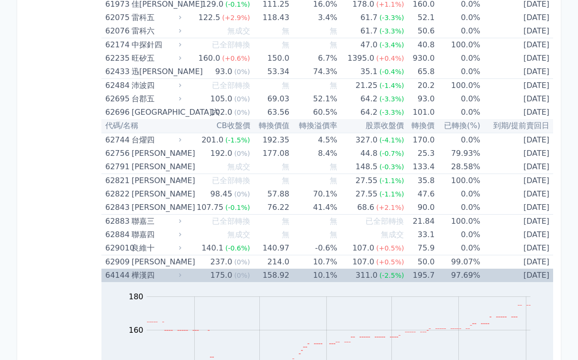
click at [169, 275] on div "樺漢四" at bounding box center [156, 275] width 48 height 13
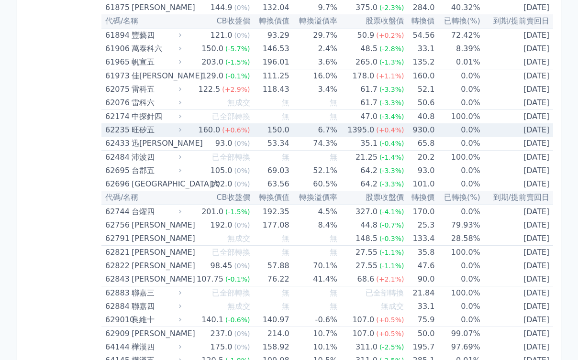
scroll to position [4068, 0]
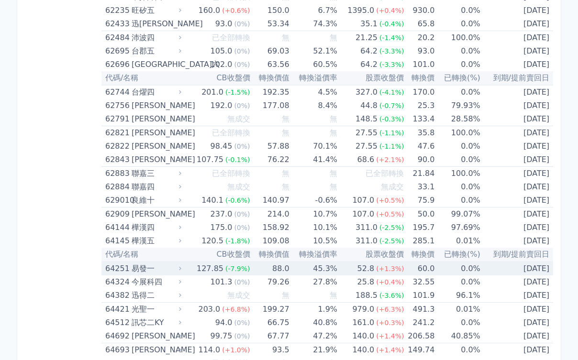
click at [164, 268] on div "易發一" at bounding box center [156, 268] width 48 height 13
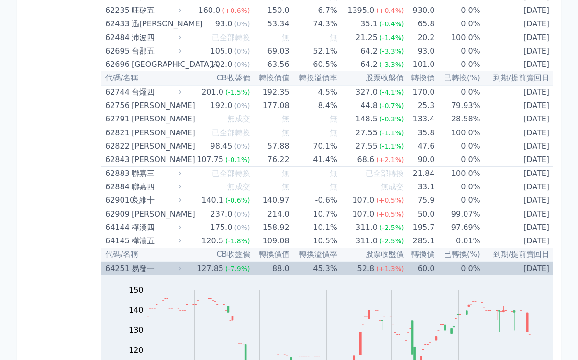
click at [164, 268] on div "易發一" at bounding box center [156, 268] width 48 height 13
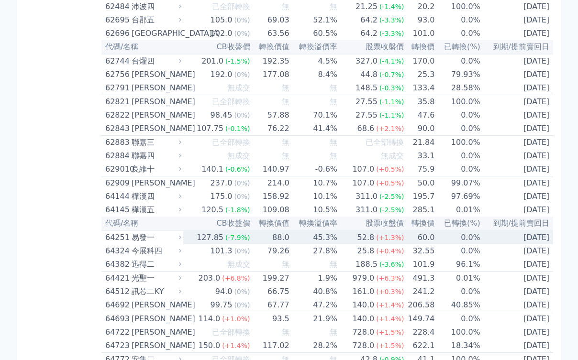
scroll to position [4116, 0]
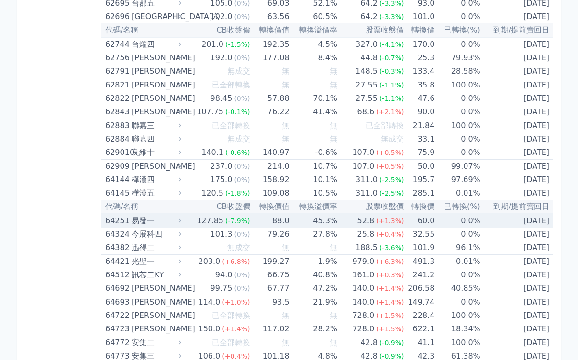
click at [142, 223] on div "易發一" at bounding box center [156, 220] width 48 height 13
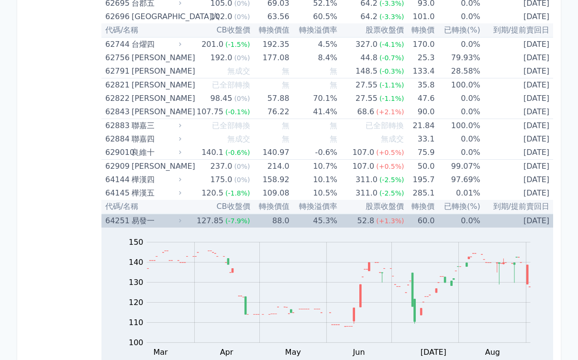
click at [142, 223] on div "易發一" at bounding box center [156, 220] width 48 height 13
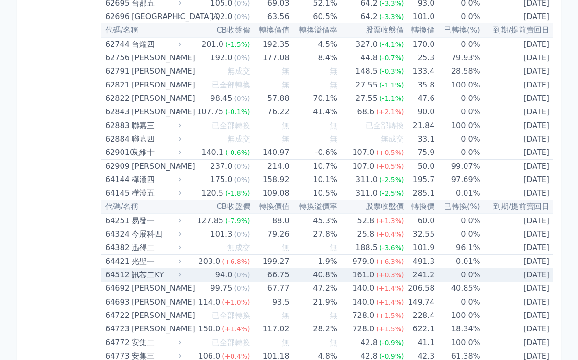
click at [165, 275] on div "訊芯二KY" at bounding box center [156, 274] width 48 height 13
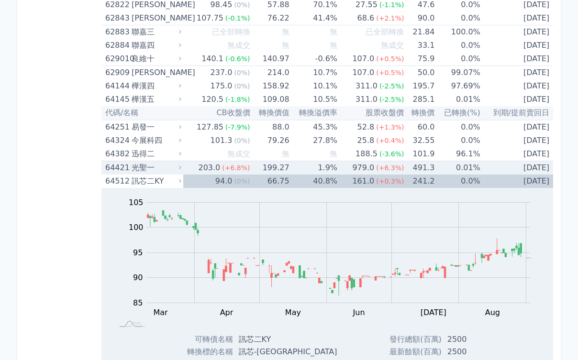
scroll to position [4355, 0]
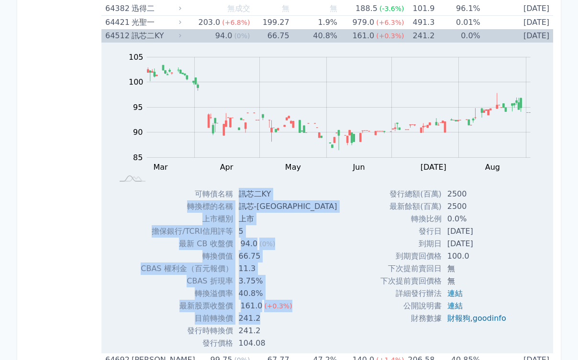
drag, startPoint x: 237, startPoint y: 197, endPoint x: 284, endPoint y: 299, distance: 112.8
click at [284, 300] on tbody "可轉債名稱 訊芯二KY 轉換標的名稱 訊芯-KY 上市櫃別 上市 擔保銀行/TCRI信用評等 5 最新 CB 收盤價 94.0 (0%) 66.75" at bounding box center [243, 269] width 204 height 162
click at [285, 285] on td "3.75%" at bounding box center [289, 281] width 112 height 12
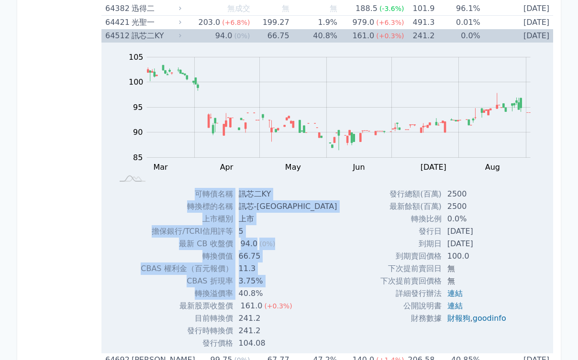
drag, startPoint x: 240, startPoint y: 292, endPoint x: 286, endPoint y: 331, distance: 61.4
click at [299, 338] on div "可轉債名稱 訊芯二KY 轉換標的名稱 訊芯-KY 上市櫃別 上市 擔保銀行/TCRI信用評等 5 最新 CB 收盤價 94.0 (0%) 轉換價值 66.75" at bounding box center [221, 269] width 184 height 162
click at [286, 331] on td "241.2" at bounding box center [289, 331] width 112 height 12
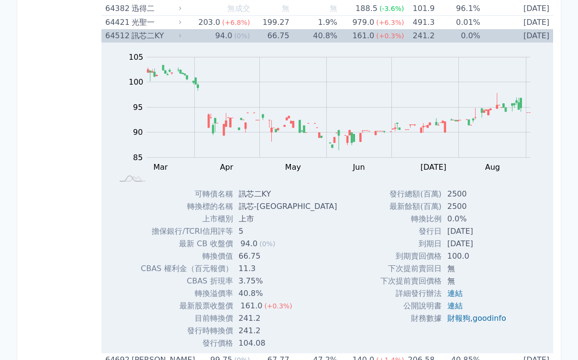
click at [294, 276] on td "3.75%" at bounding box center [289, 281] width 112 height 12
drag, startPoint x: 443, startPoint y: 230, endPoint x: 492, endPoint y: 246, distance: 51.4
click at [492, 246] on tbody "發行總額(百萬) 2500 最新餘額(百萬) 2500 轉換比例 0.0% 發行日 [DATE] 到期日 [DATE] 到期賣回價格 100.0 無 無" at bounding box center [446, 256] width 133 height 137
click at [492, 246] on td "[DATE]" at bounding box center [477, 244] width 72 height 12
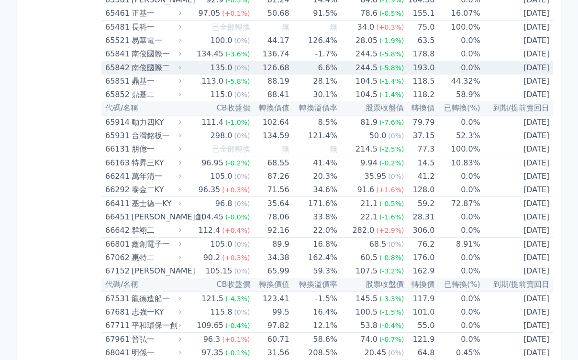
scroll to position [4881, 0]
